Goal: Information Seeking & Learning: Learn about a topic

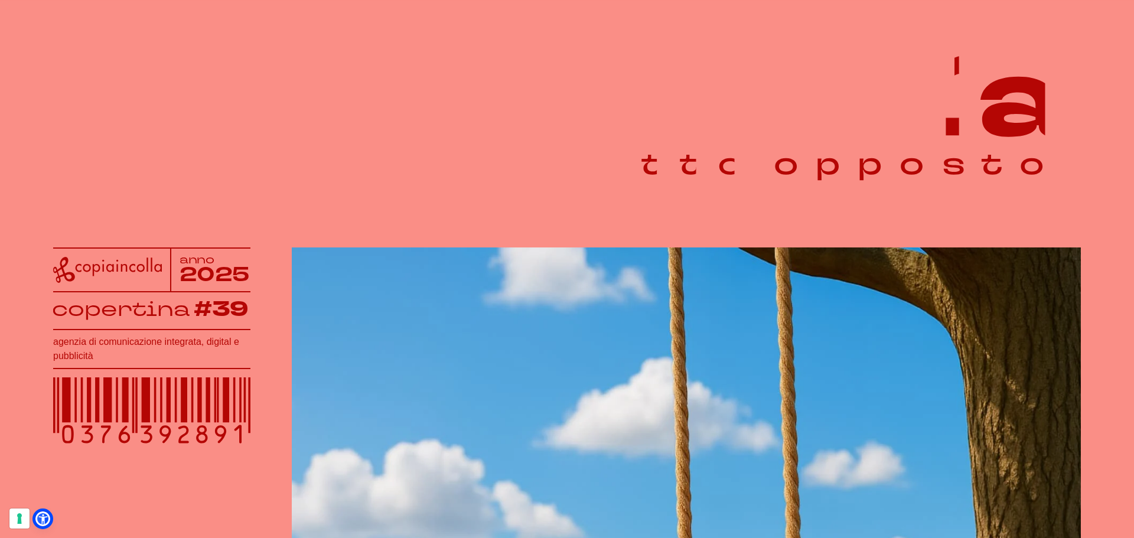
scroll to position [59, 0]
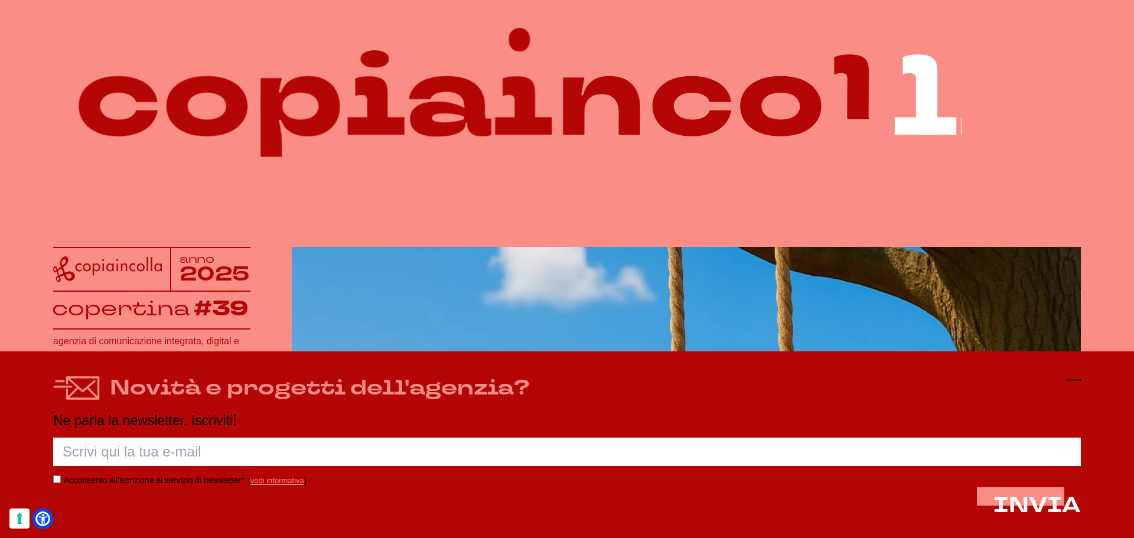
click at [1079, 381] on icon at bounding box center [1074, 380] width 14 height 14
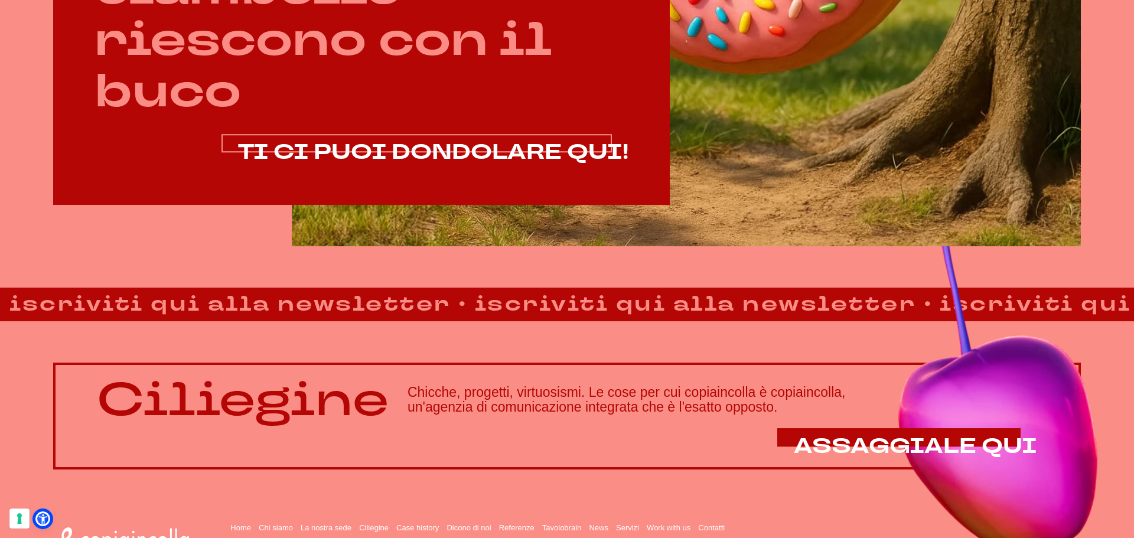
scroll to position [945, 0]
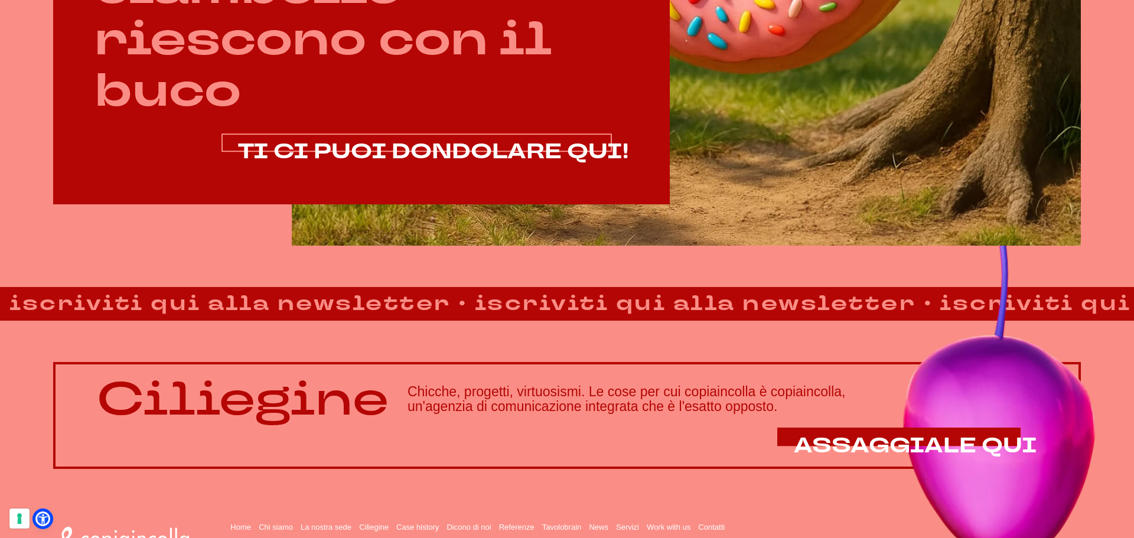
click at [475, 154] on span "TI CI PUOI DONDOLARE QUI!" at bounding box center [433, 152] width 391 height 28
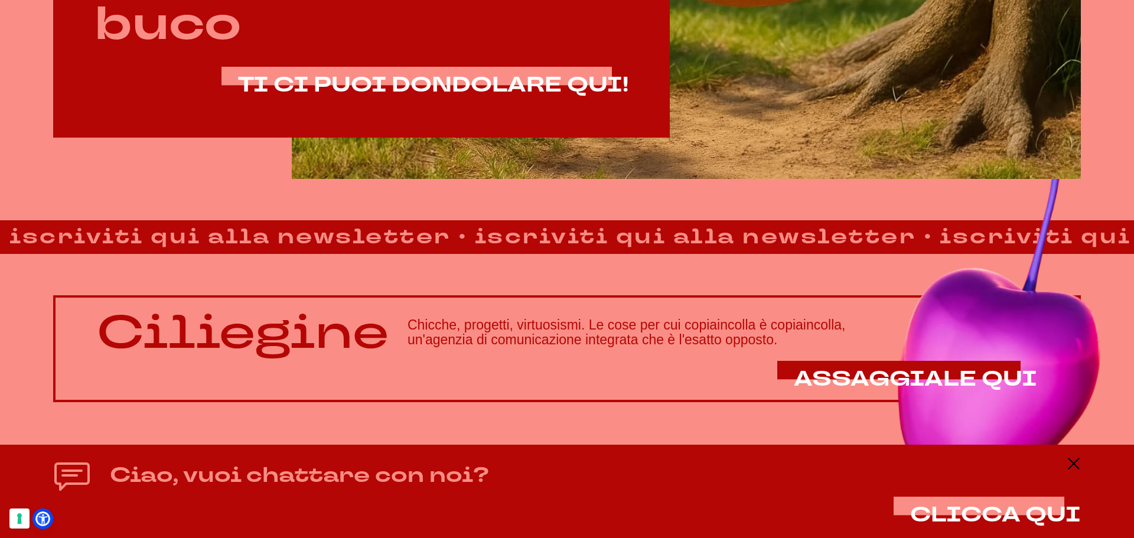
scroll to position [1013, 0]
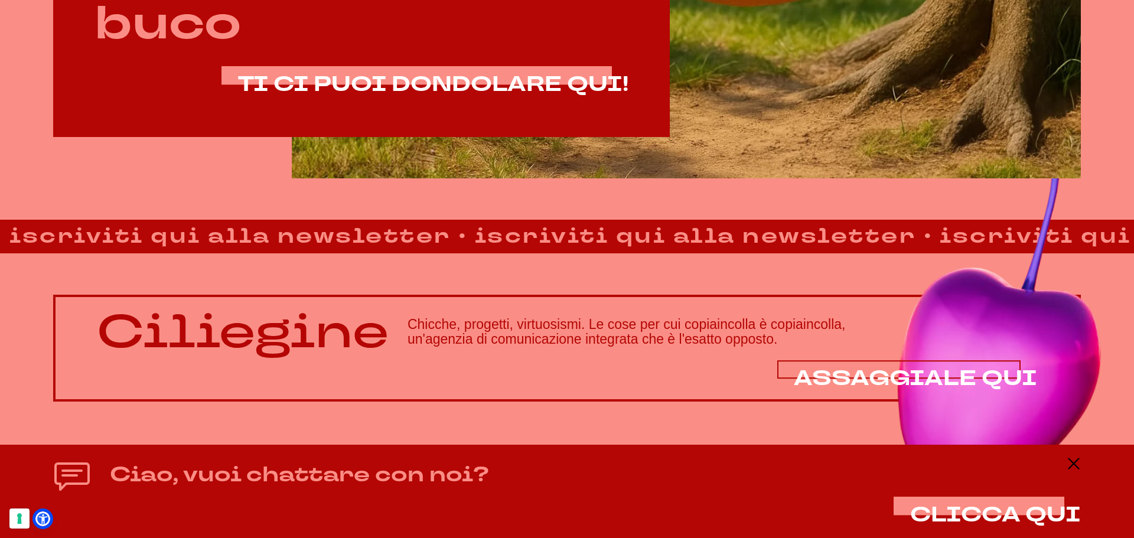
click at [878, 375] on span "ASSAGGIALE QUI" at bounding box center [915, 379] width 243 height 28
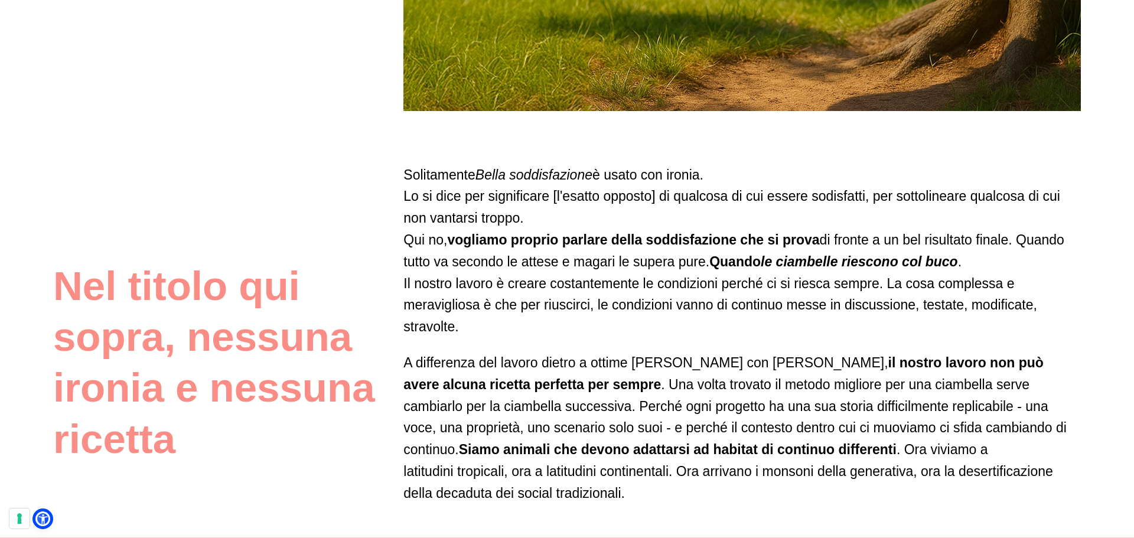
scroll to position [709, 0]
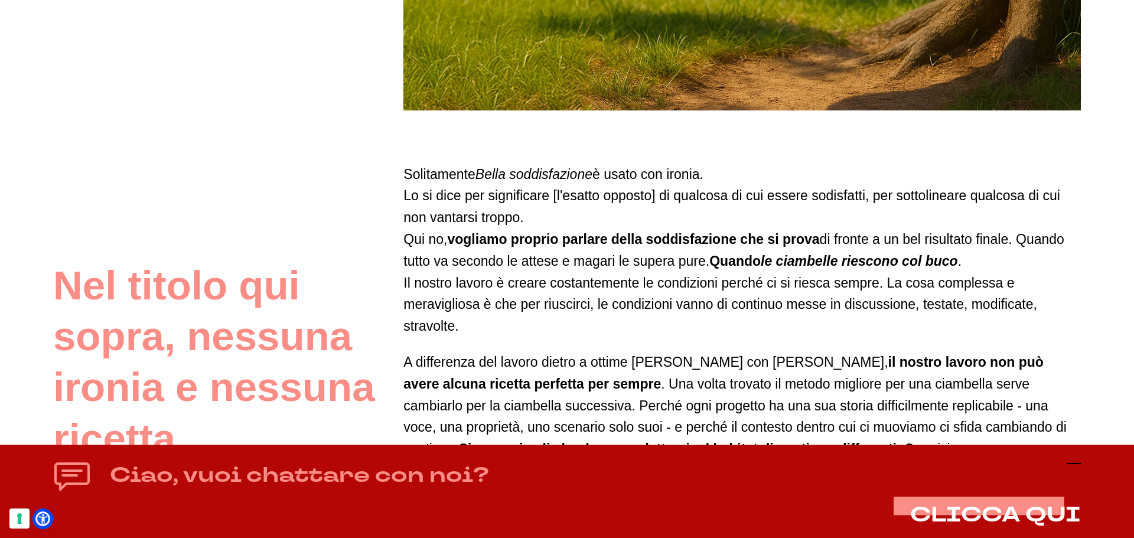
click at [1069, 462] on icon at bounding box center [1074, 464] width 14 height 14
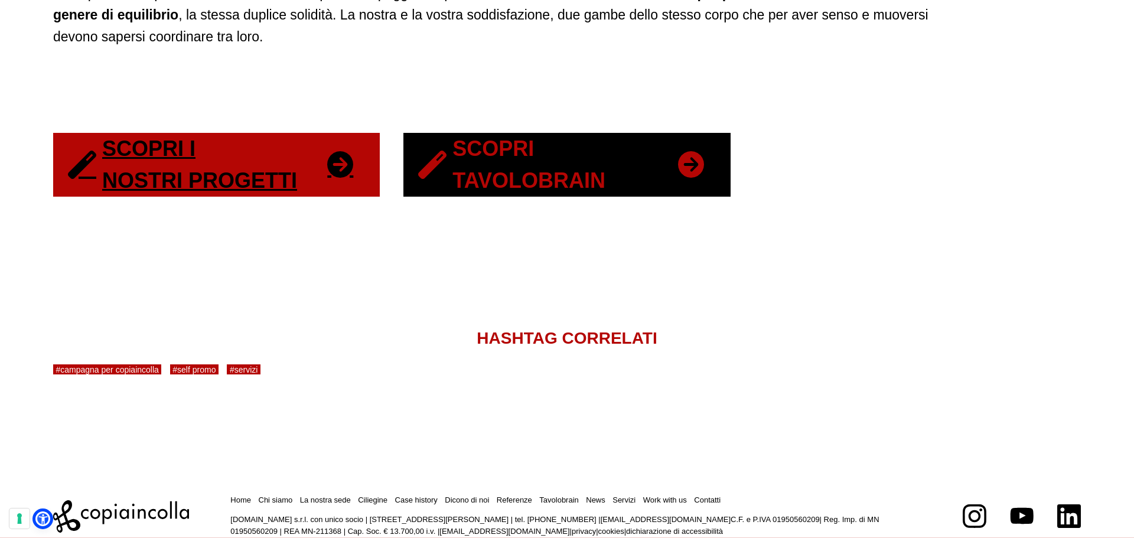
scroll to position [2482, 0]
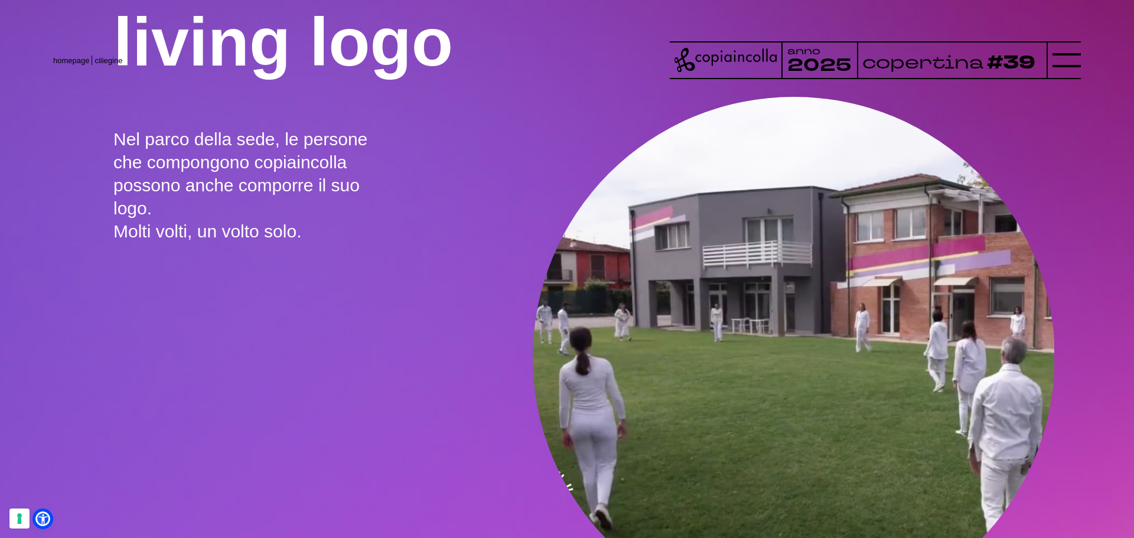
drag, startPoint x: 508, startPoint y: 357, endPoint x: 426, endPoint y: 357, distance: 82.1
click at [426, 357] on section "living logo Nel parco della sede, le persone che compongono copiaincolla posson…" at bounding box center [567, 299] width 1134 height 641
drag, startPoint x: 457, startPoint y: 356, endPoint x: 291, endPoint y: 336, distance: 167.2
click at [295, 337] on section "living logo Nel parco della sede, le persone che compongono copiaincolla posson…" at bounding box center [567, 299] width 1134 height 641
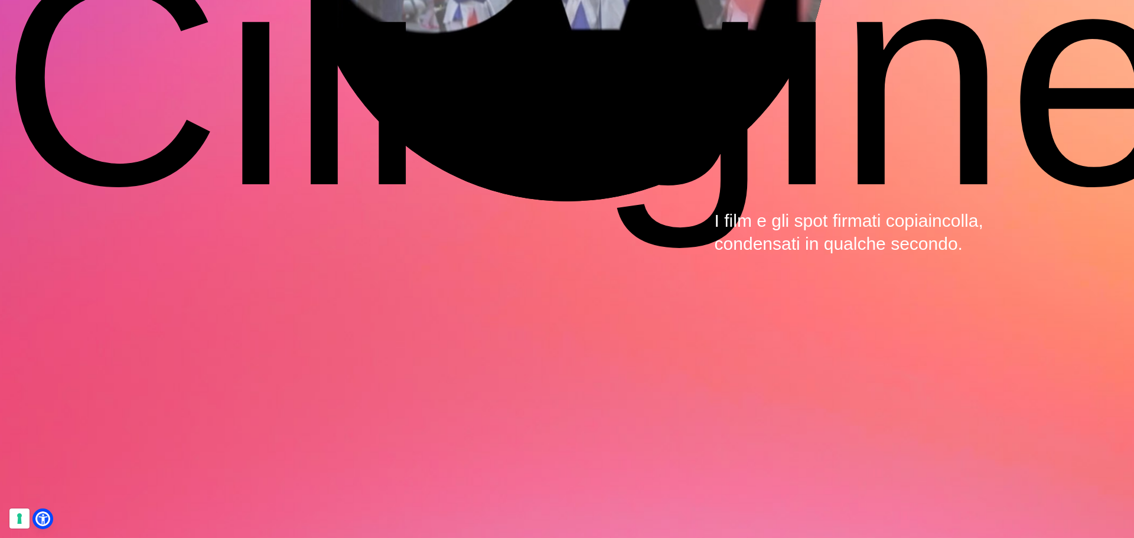
scroll to position [4196, 0]
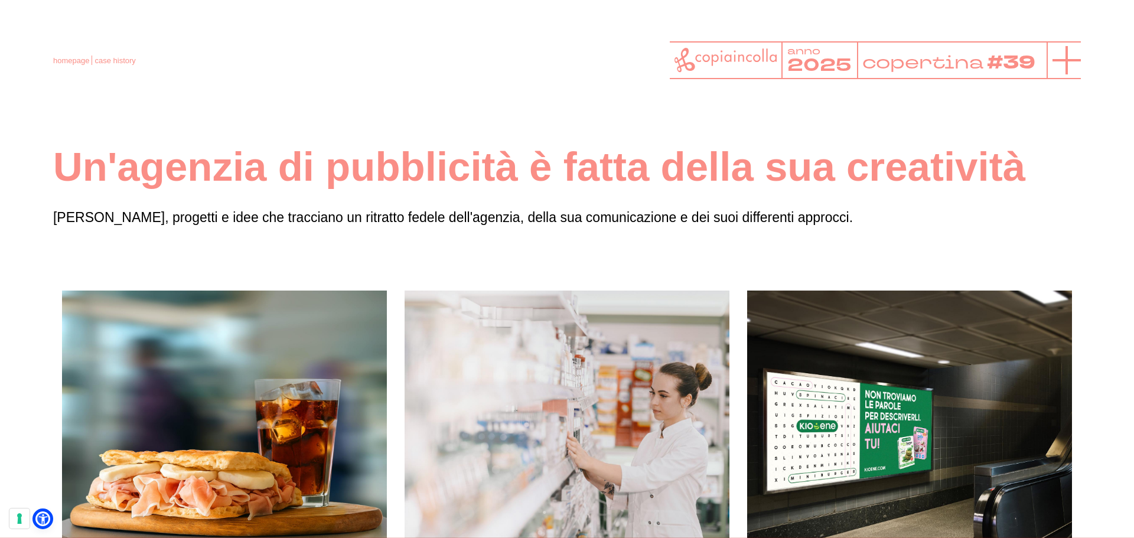
click at [1059, 60] on line at bounding box center [1067, 60] width 28 height 0
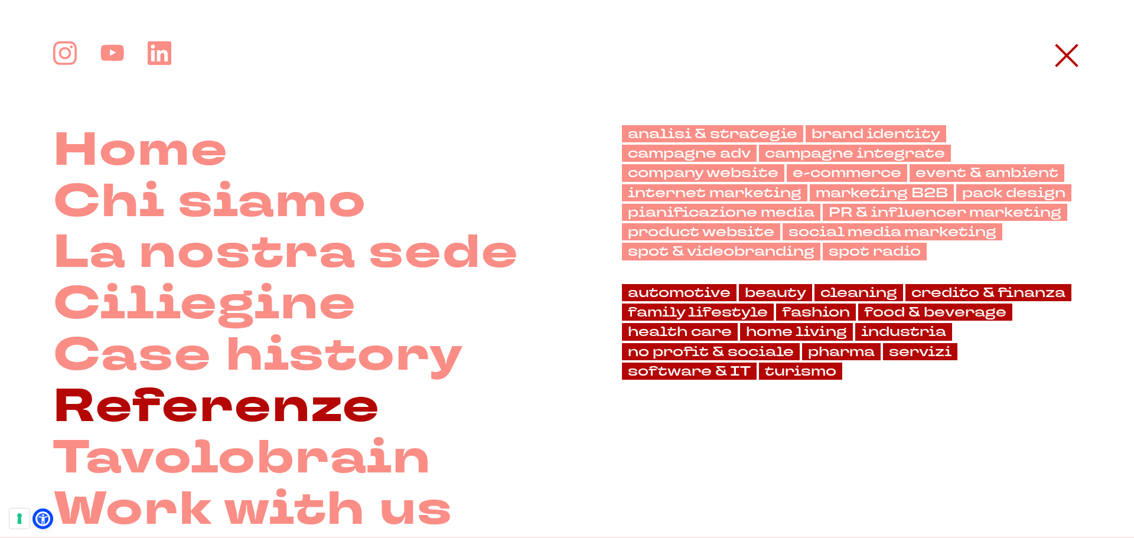
click at [280, 414] on link "Referenze" at bounding box center [216, 407] width 327 height 51
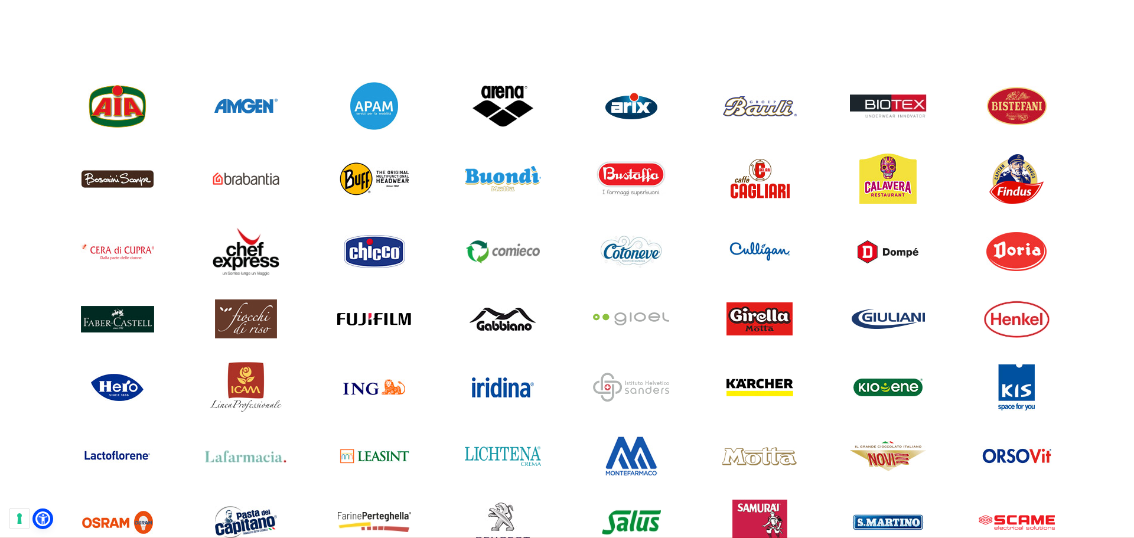
scroll to position [1004, 0]
click at [505, 115] on img at bounding box center [503, 105] width 63 height 45
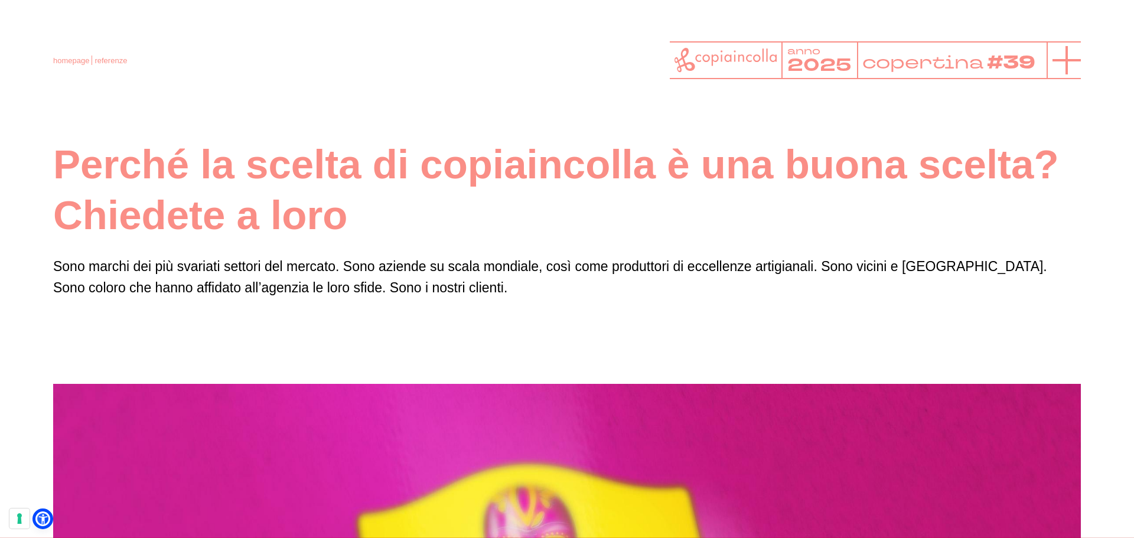
click at [1061, 62] on icon at bounding box center [1067, 60] width 28 height 28
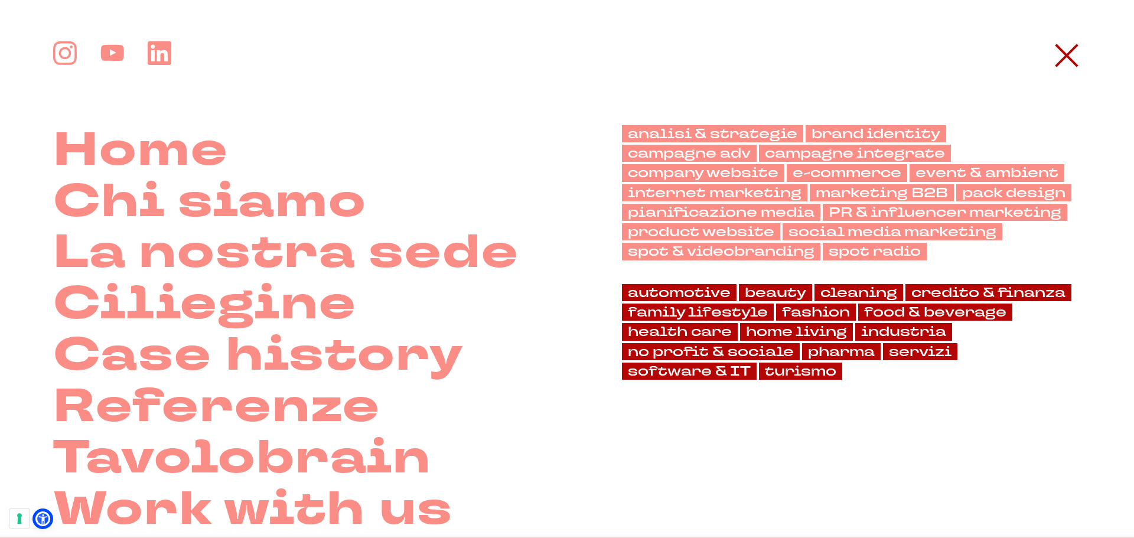
scroll to position [0, 0]
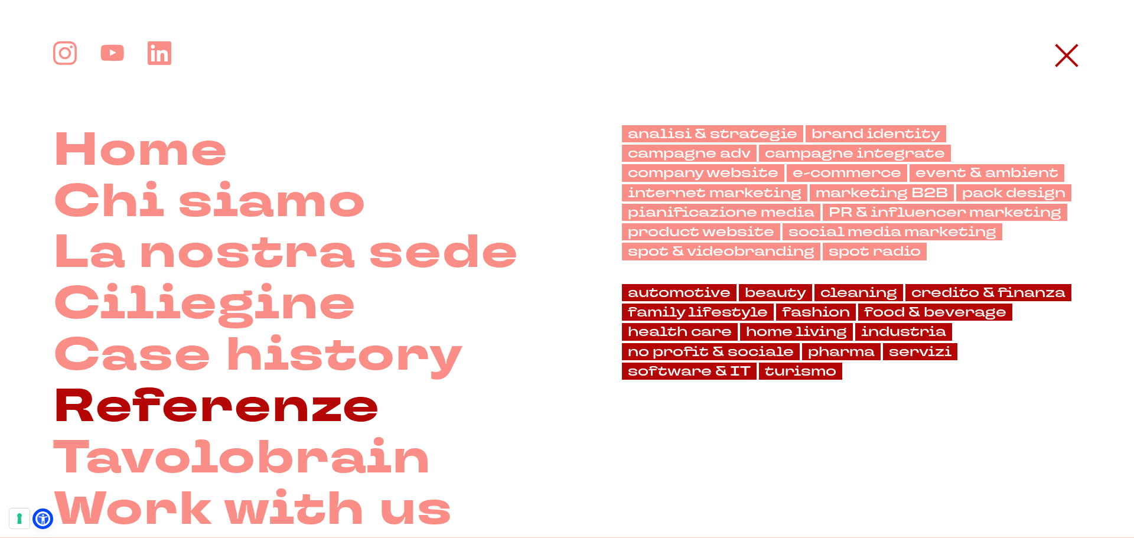
click at [259, 414] on link "Referenze" at bounding box center [216, 407] width 327 height 51
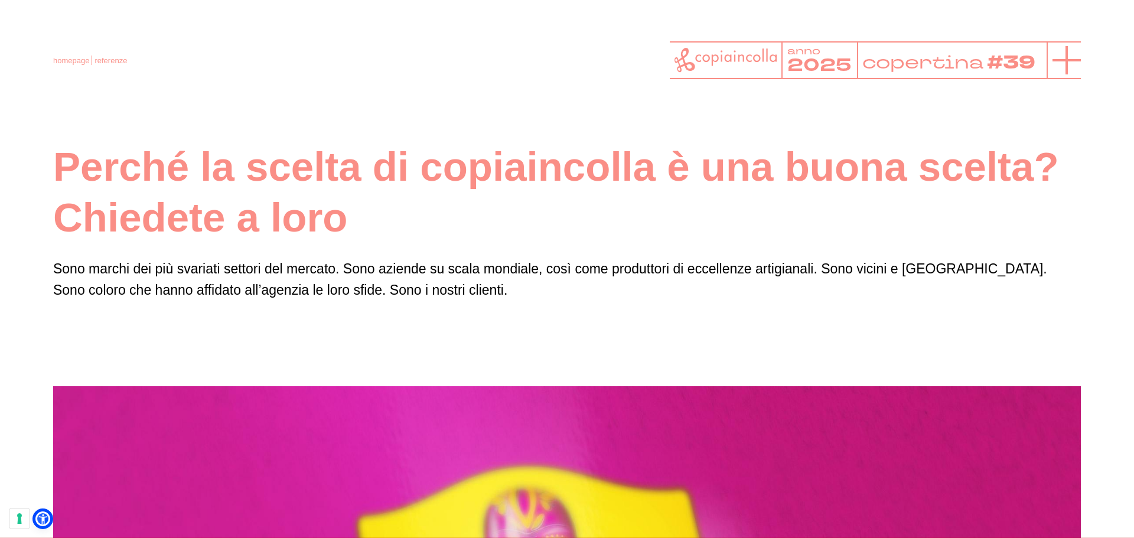
click at [1060, 52] on icon at bounding box center [1067, 60] width 28 height 28
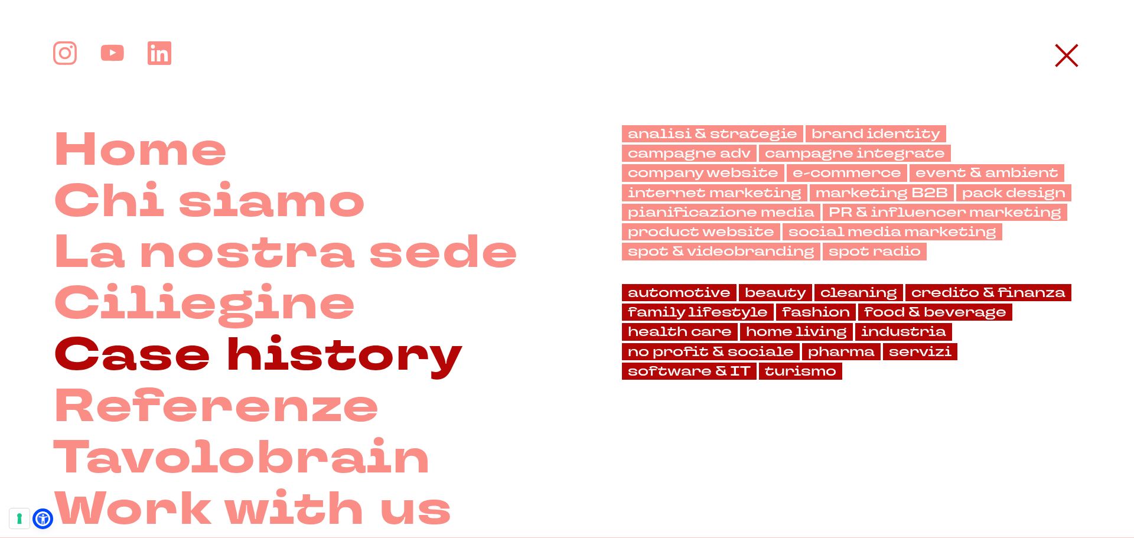
click at [245, 346] on link "Case history" at bounding box center [258, 355] width 411 height 51
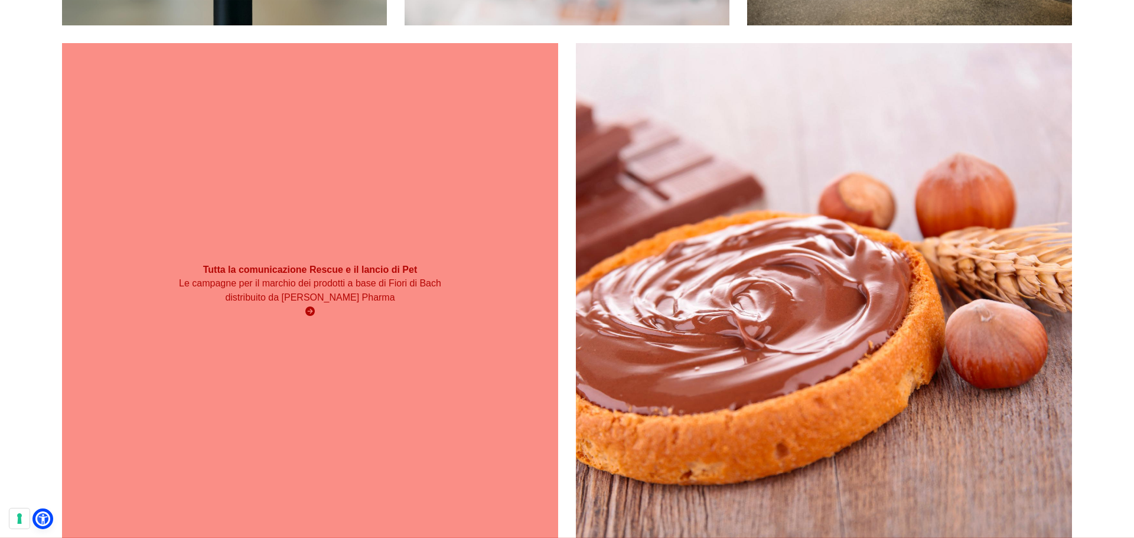
scroll to position [591, 0]
click at [354, 274] on h3 "Tutta la comunicazione Rescue e il lancio di Pet" at bounding box center [310, 269] width 298 height 13
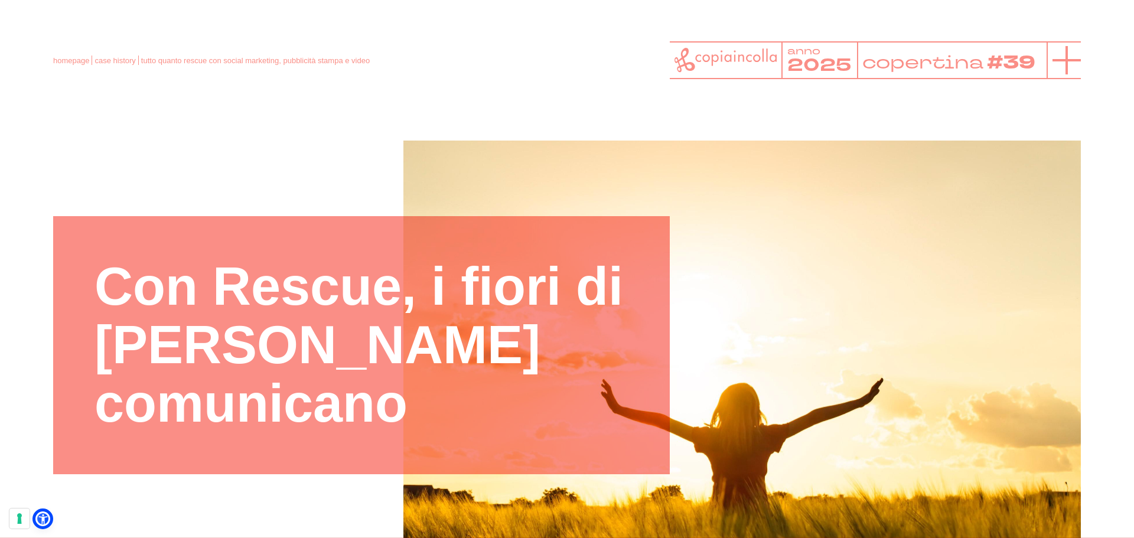
scroll to position [1, 0]
click at [1062, 57] on icon at bounding box center [1067, 60] width 28 height 28
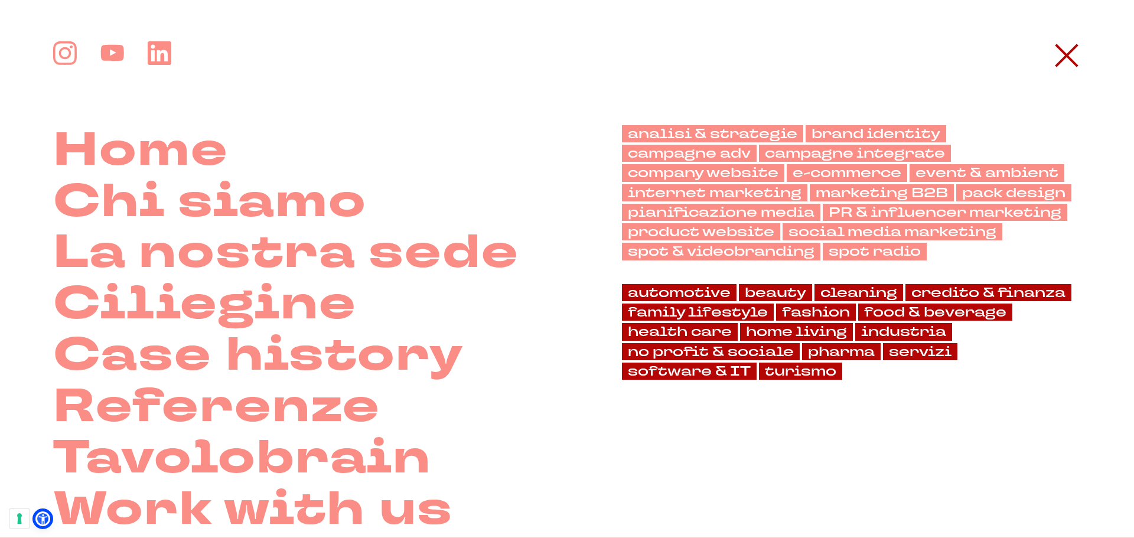
scroll to position [0, 0]
click at [713, 287] on link "automotive" at bounding box center [679, 292] width 115 height 17
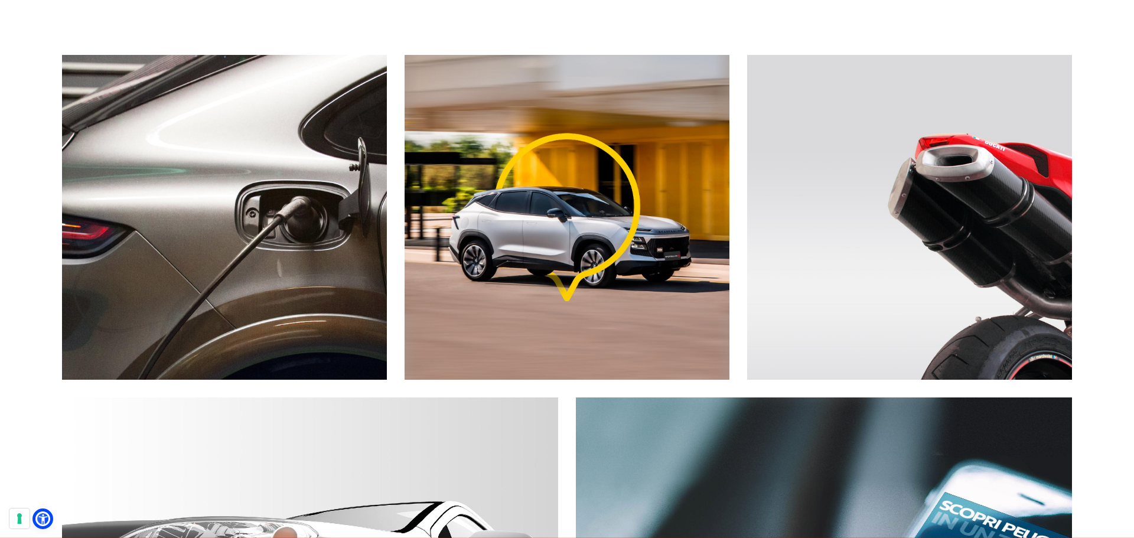
scroll to position [236, 0]
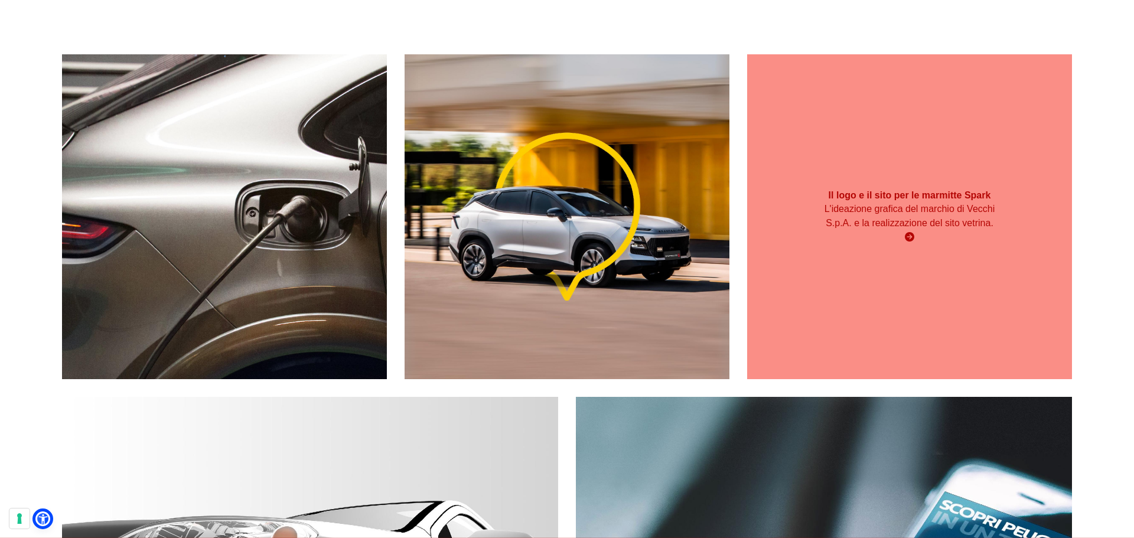
click at [942, 208] on p "L'ideazione grafica del marchio di Vecchi S.p.A. e la realizzazione del sito ve…" at bounding box center [909, 216] width 195 height 28
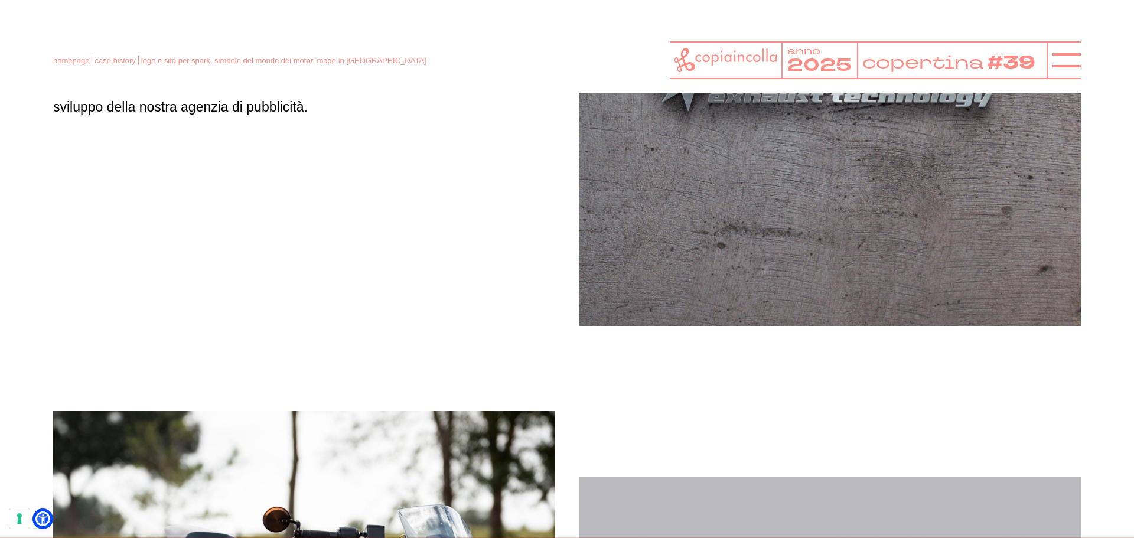
scroll to position [1048, 0]
